Goal: Information Seeking & Learning: Learn about a topic

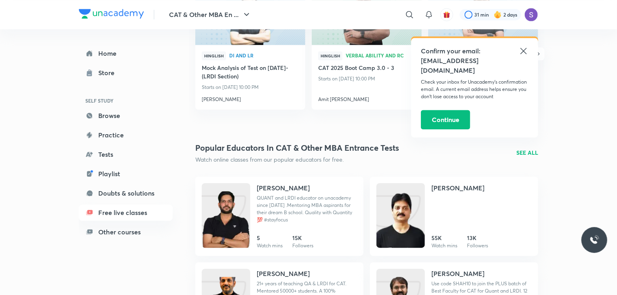
scroll to position [972, 0]
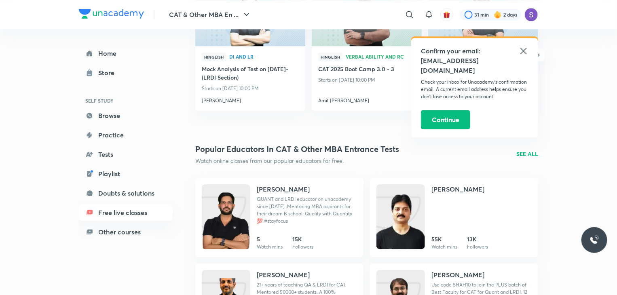
click at [532, 150] on p "SEE ALL" at bounding box center [527, 153] width 22 height 8
click at [526, 157] on p "SEE ALL" at bounding box center [527, 153] width 22 height 8
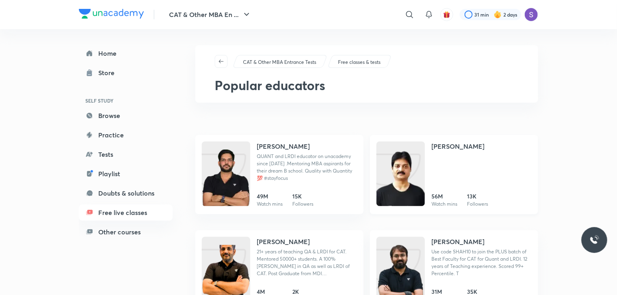
click at [524, 155] on div "Lokesh Agarwal" at bounding box center [481, 150] width 100 height 18
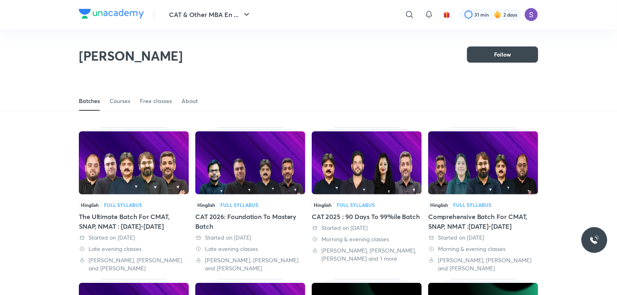
scroll to position [45, 0]
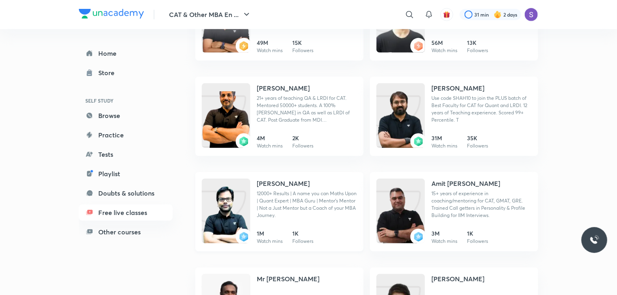
scroll to position [173, 0]
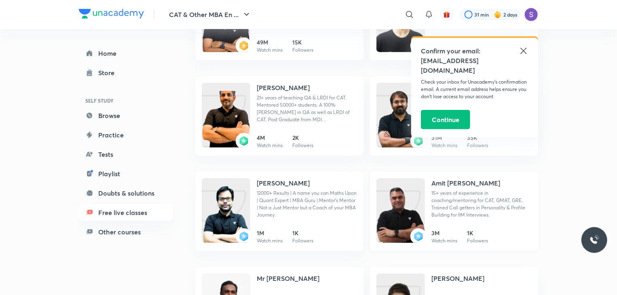
click at [444, 183] on h4 "Amit Deepak Rohra" at bounding box center [465, 183] width 69 height 10
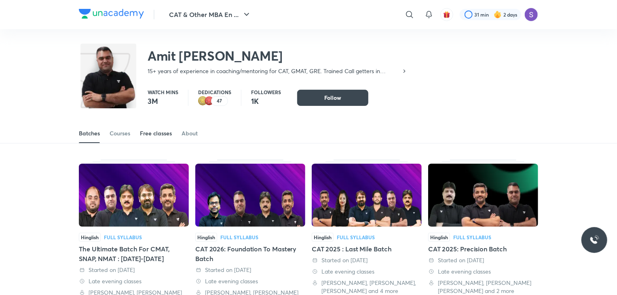
click at [152, 130] on div "Free classes" at bounding box center [156, 133] width 32 height 8
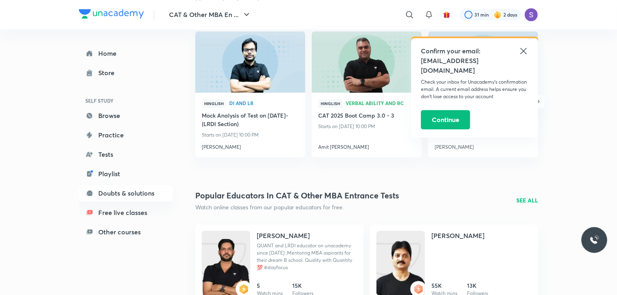
scroll to position [926, 0]
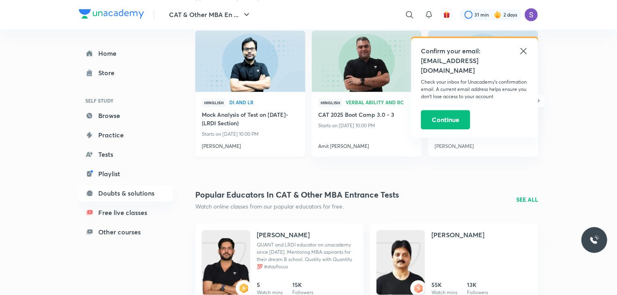
click at [215, 143] on h4 "Amiya Kumar" at bounding box center [250, 144] width 97 height 11
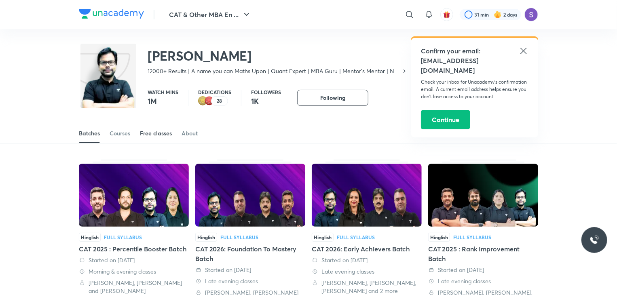
click at [158, 139] on link "Free classes" at bounding box center [156, 133] width 32 height 19
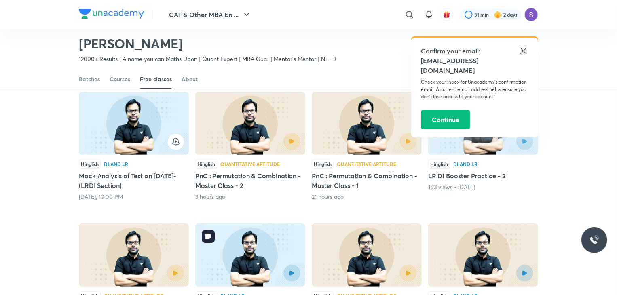
scroll to position [69, 0]
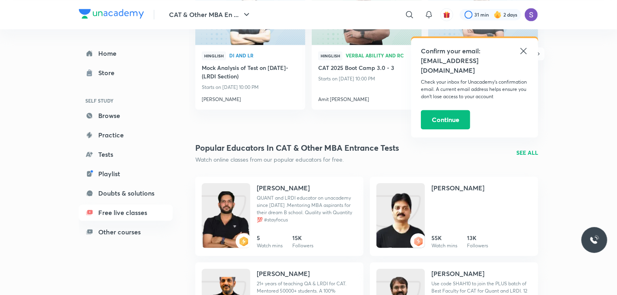
scroll to position [973, 0]
click at [527, 151] on p "SEE ALL" at bounding box center [527, 153] width 22 height 8
